Goal: Share content

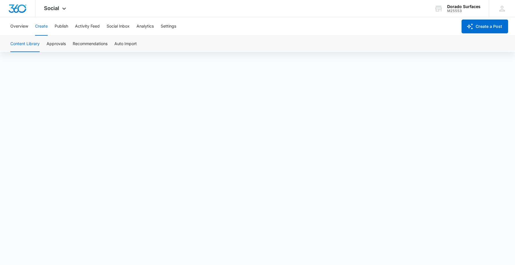
click at [346, 33] on div "Overview Create Publish Activity Feed Social Inbox Analytics Settings" at bounding box center [232, 26] width 451 height 18
